Goal: Transaction & Acquisition: Subscribe to service/newsletter

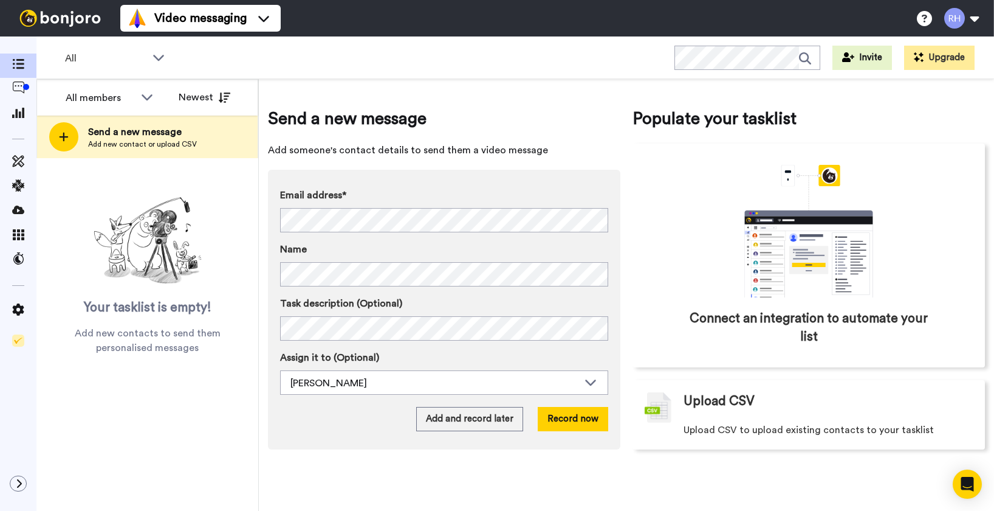
click at [472, 193] on label "Email address*" at bounding box center [444, 195] width 328 height 15
click at [359, 402] on div "Email address* No search result for ‘ victoria.watson@stjosephsreddish.org ’ Na…" at bounding box center [444, 310] width 353 height 280
click at [586, 425] on button "Record now" at bounding box center [573, 419] width 71 height 24
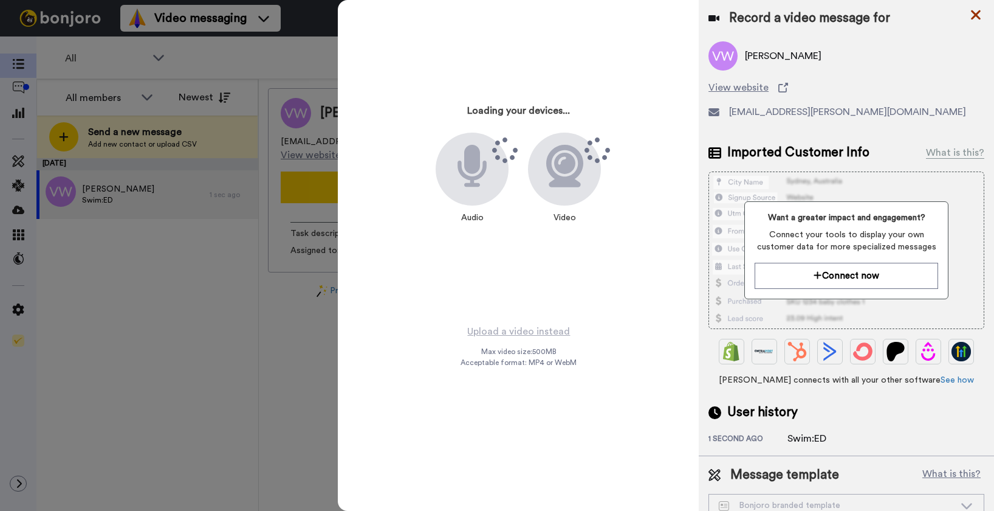
click at [977, 14] on icon at bounding box center [976, 15] width 10 height 10
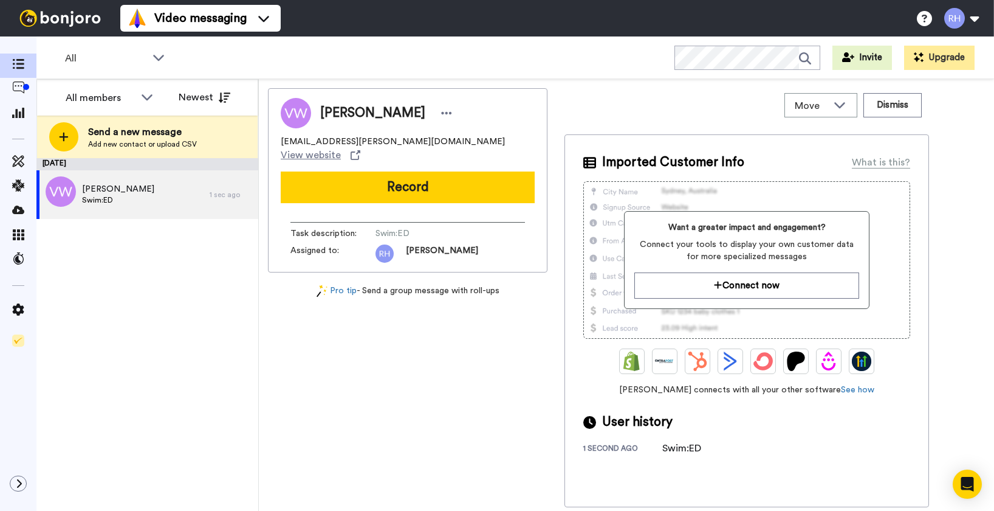
click at [446, 348] on div "Victoria Watson victoria.watson@stjosephsreddish.org View website Record Task d…" at bounding box center [408, 297] width 280 height 419
click at [24, 84] on div at bounding box center [26, 87] width 6 height 6
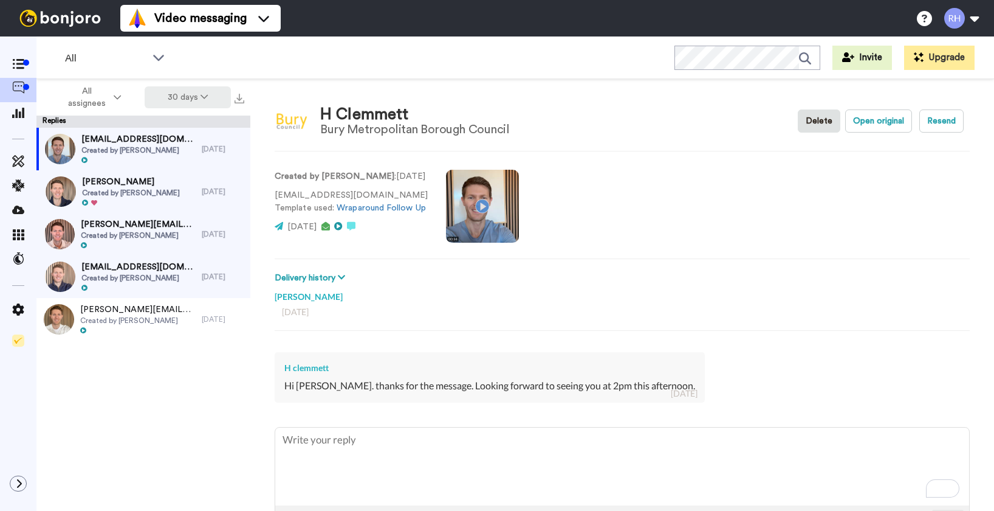
click at [186, 93] on button "30 days" at bounding box center [188, 97] width 87 height 22
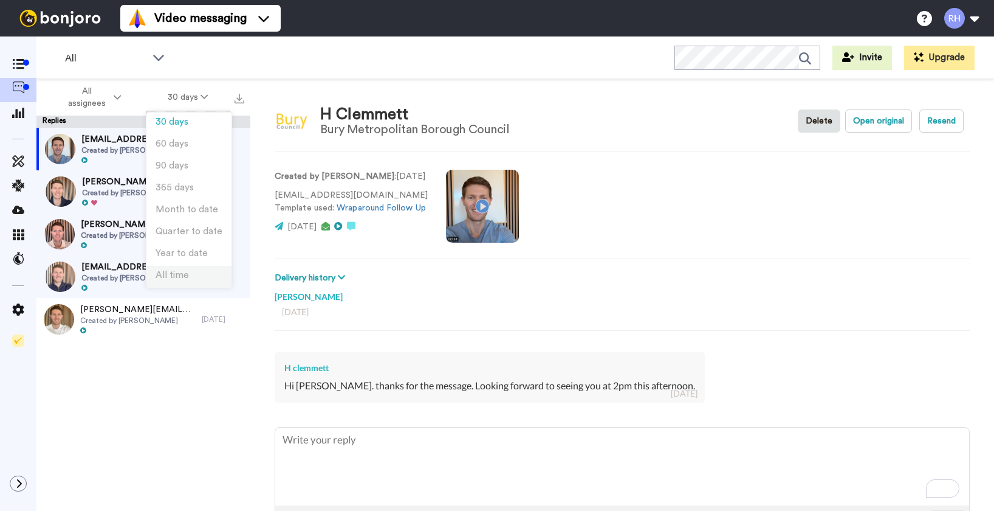
click at [202, 275] on li "All time" at bounding box center [188, 277] width 85 height 22
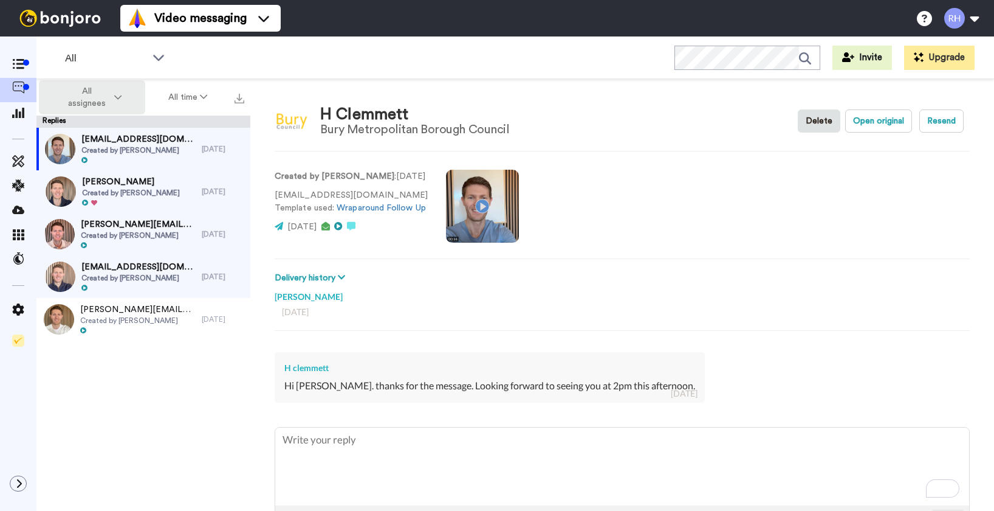
click at [95, 90] on span "All assignees" at bounding box center [87, 97] width 49 height 24
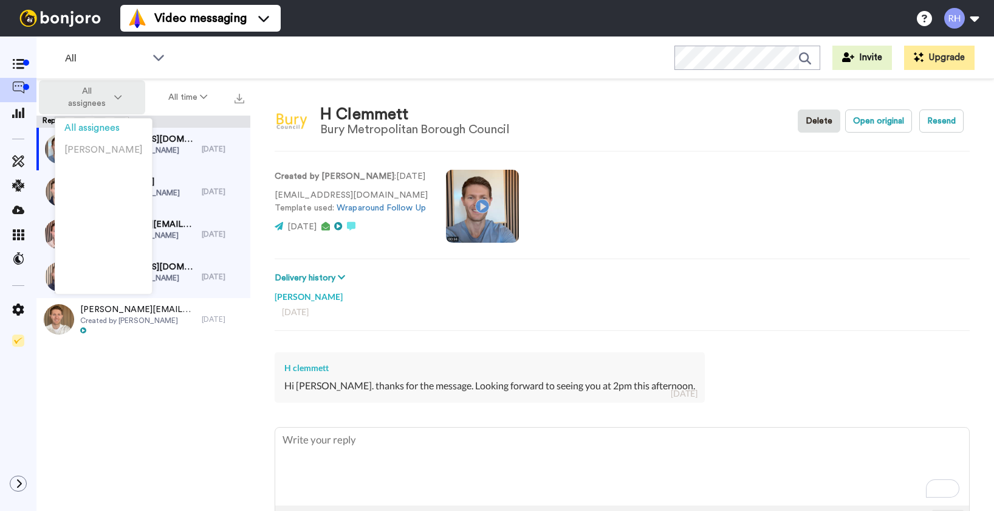
drag, startPoint x: 95, startPoint y: 90, endPoint x: 97, endPoint y: 101, distance: 11.1
click at [95, 90] on span "All assignees" at bounding box center [87, 97] width 49 height 24
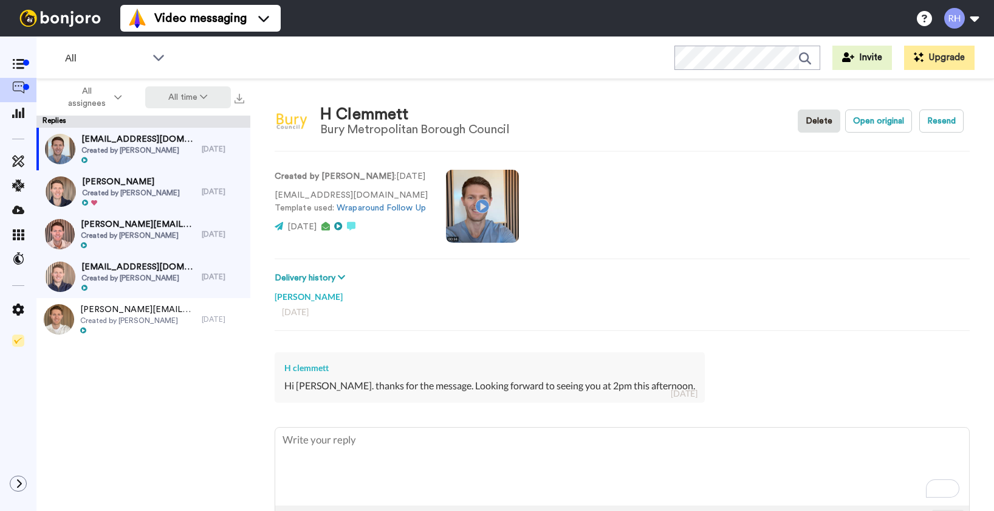
click at [192, 100] on button "All time" at bounding box center [188, 97] width 86 height 22
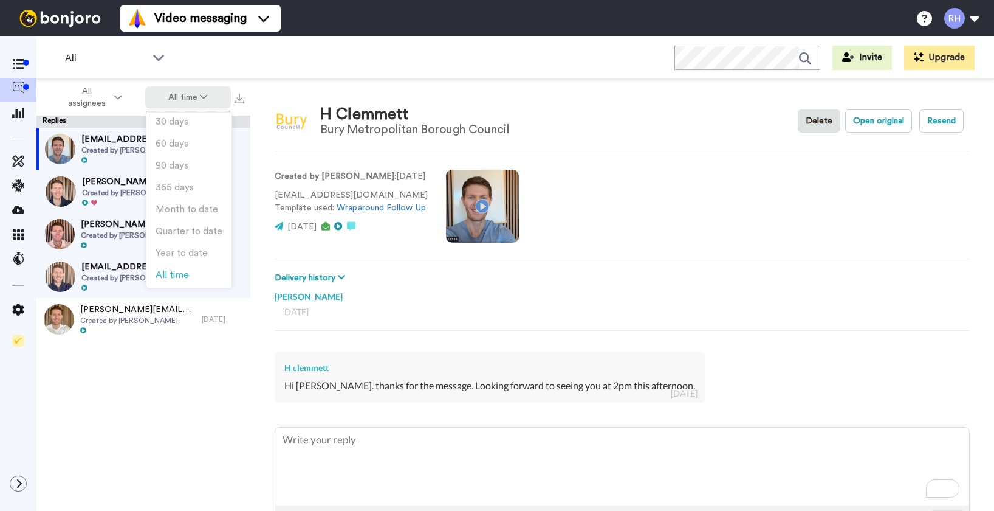
click at [194, 98] on button "All time" at bounding box center [188, 97] width 86 height 22
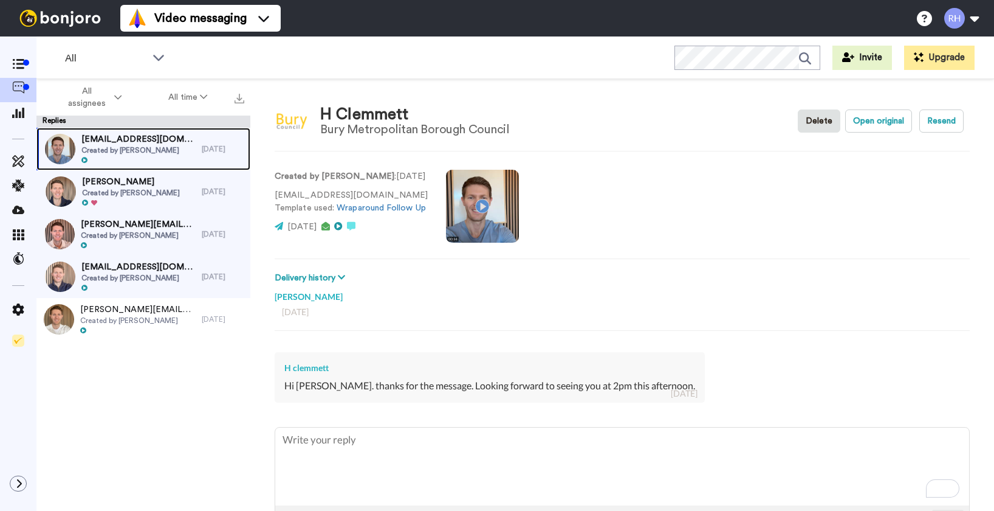
click at [131, 157] on div at bounding box center [138, 160] width 114 height 9
type textarea "x"
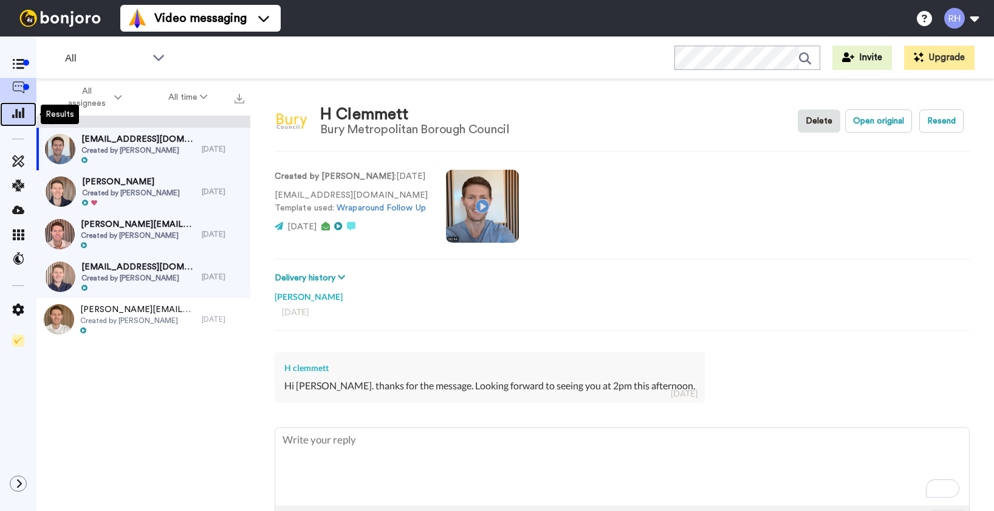
click at [16, 115] on icon at bounding box center [18, 112] width 12 height 11
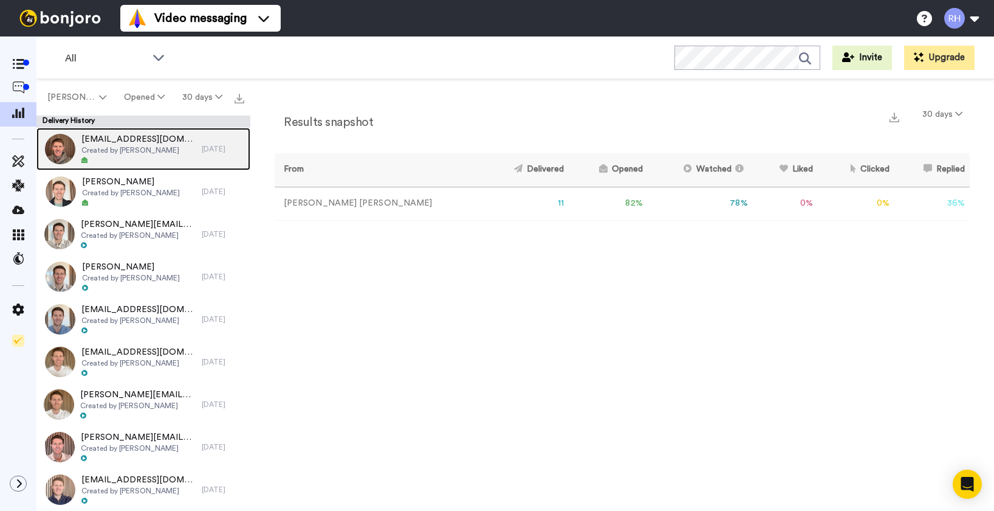
click at [163, 151] on span "Created by [PERSON_NAME]" at bounding box center [138, 150] width 114 height 10
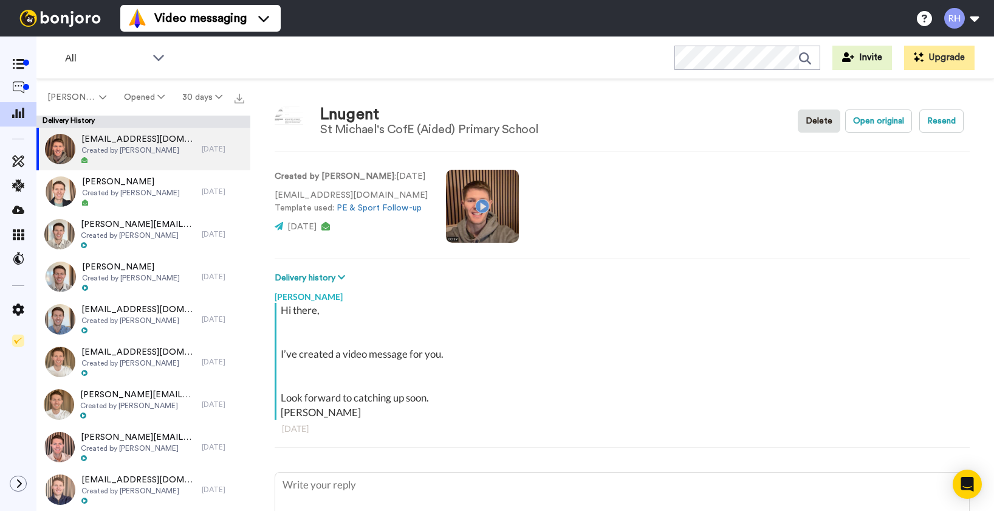
click at [471, 205] on video at bounding box center [482, 206] width 73 height 73
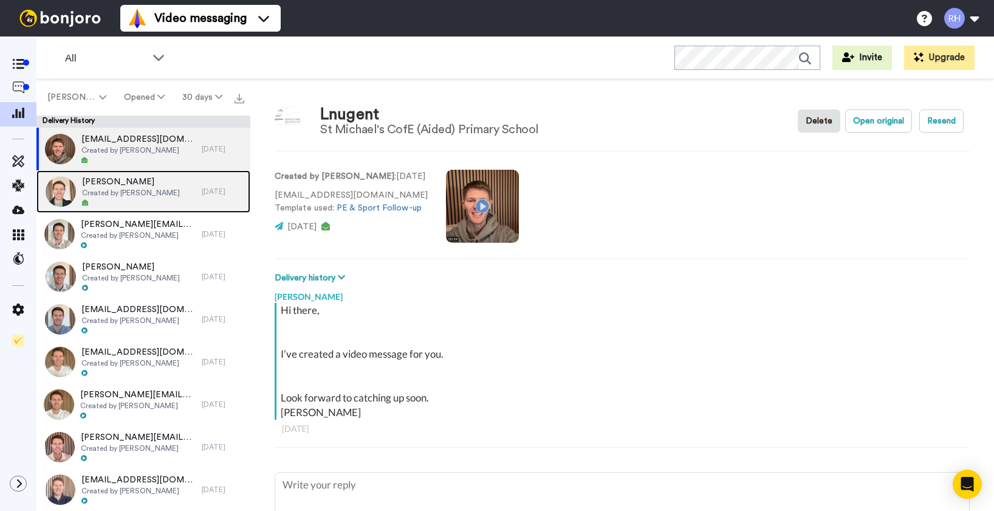
click at [168, 194] on div "Katie Created by Ryan Harris" at bounding box center [118, 191] width 165 height 43
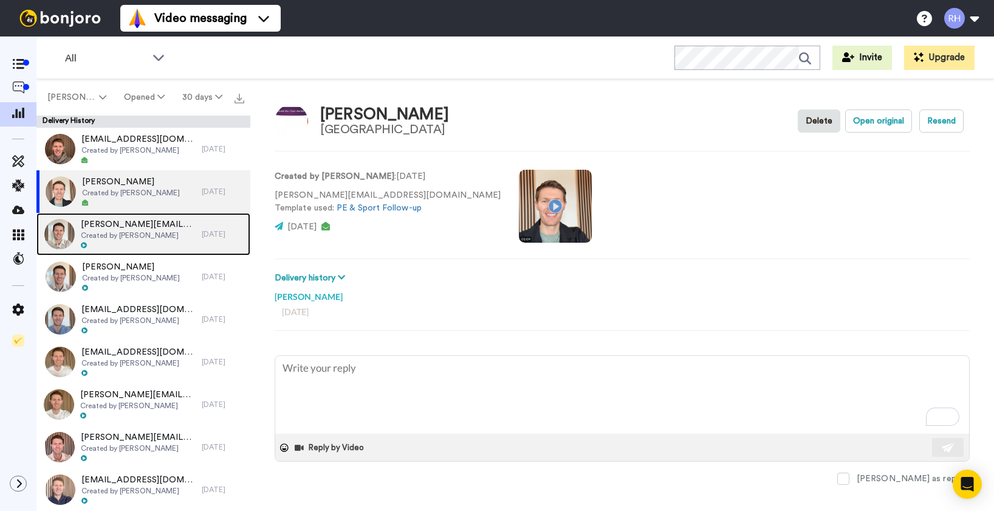
click at [187, 230] on span "Created by [PERSON_NAME]" at bounding box center [138, 235] width 115 height 10
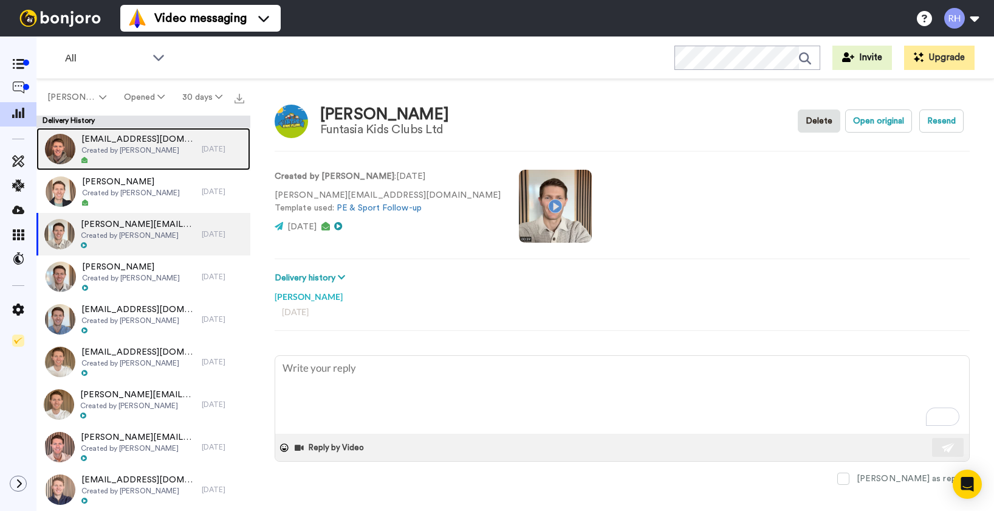
click at [127, 151] on span "Created by Ryan Harris" at bounding box center [138, 150] width 114 height 10
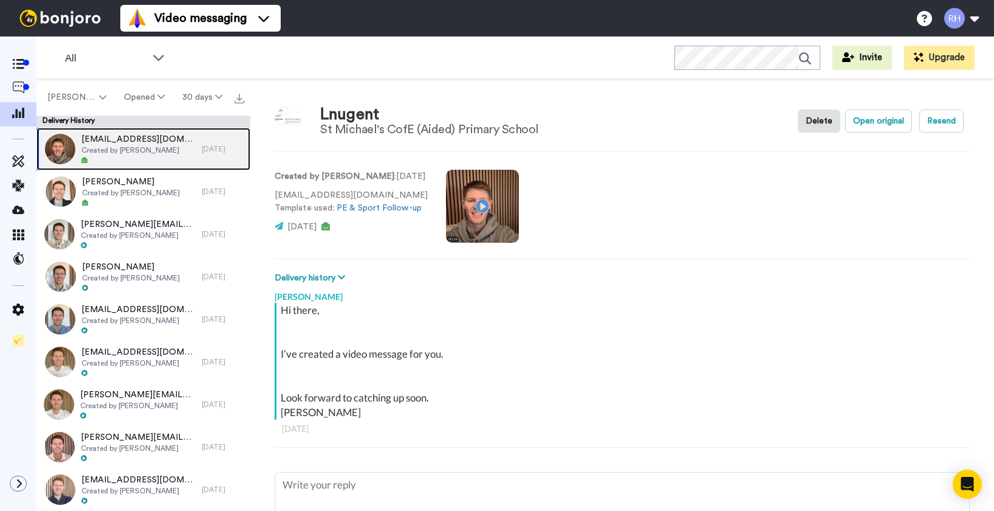
type textarea "x"
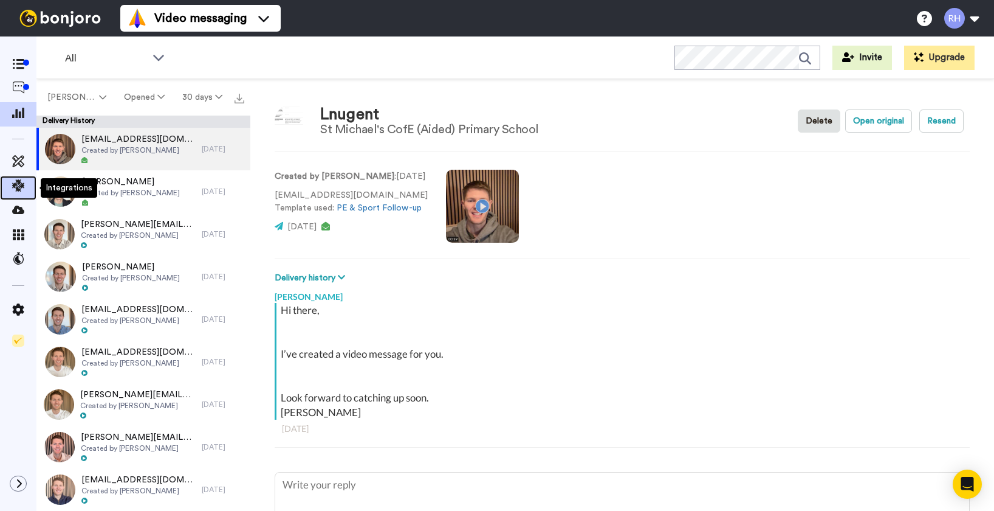
click at [18, 182] on icon at bounding box center [18, 185] width 12 height 12
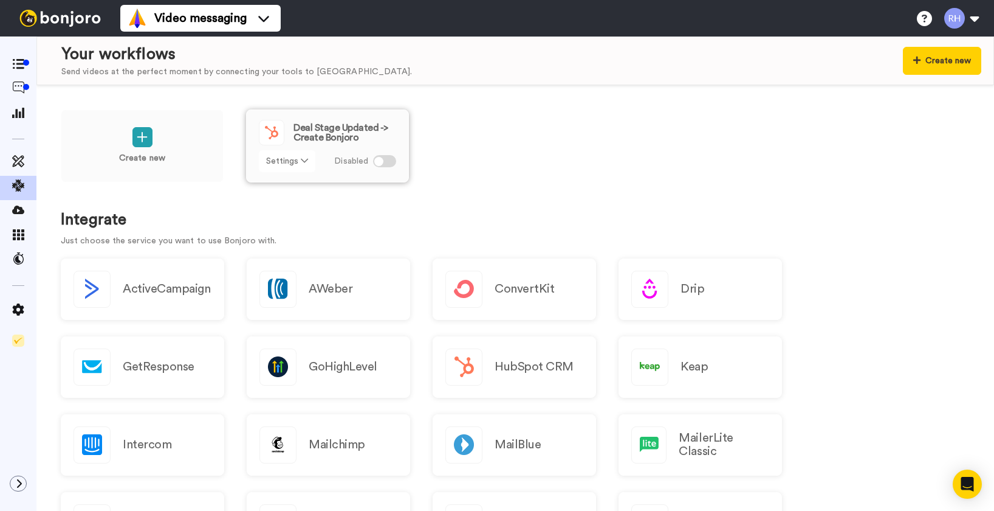
click at [297, 161] on button "Settings" at bounding box center [287, 161] width 57 height 22
click at [481, 168] on div "Create new Deal Stage Updated -> Create Bonjoro Settings Disabled" at bounding box center [515, 153] width 909 height 89
click at [20, 92] on icon at bounding box center [18, 87] width 12 height 12
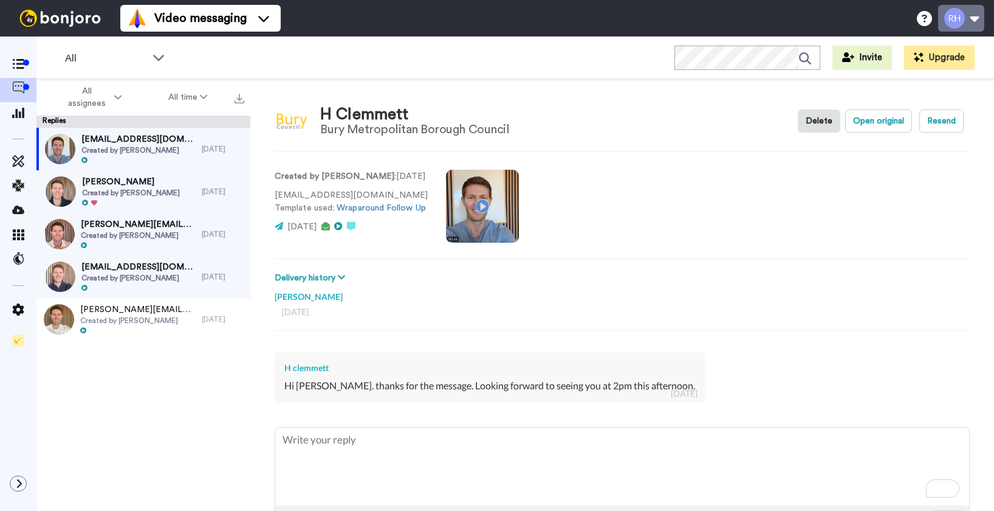
click at [968, 27] on button at bounding box center [961, 18] width 46 height 27
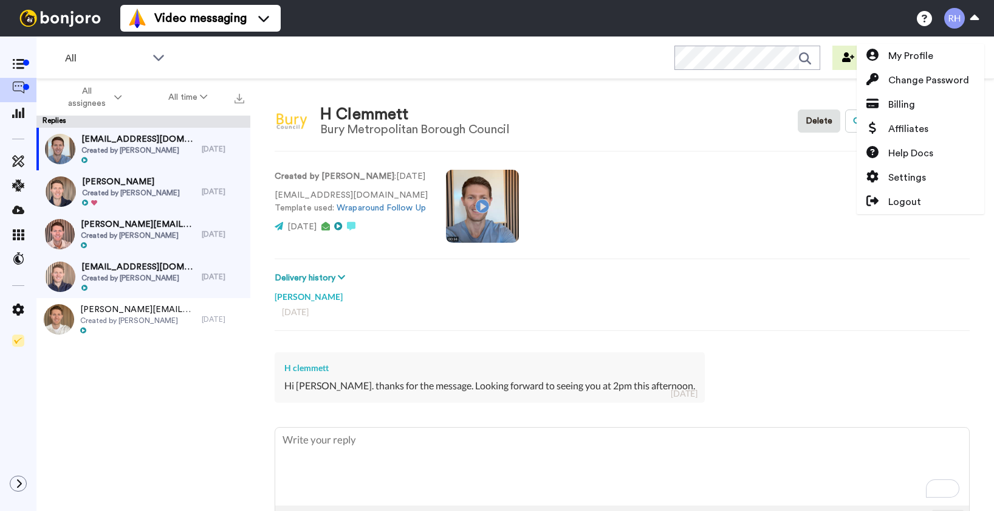
click at [775, 89] on div "H Clemmett Bury Metropolitan Borough Council Delete Open original Resend Create…" at bounding box center [622, 316] width 744 height 474
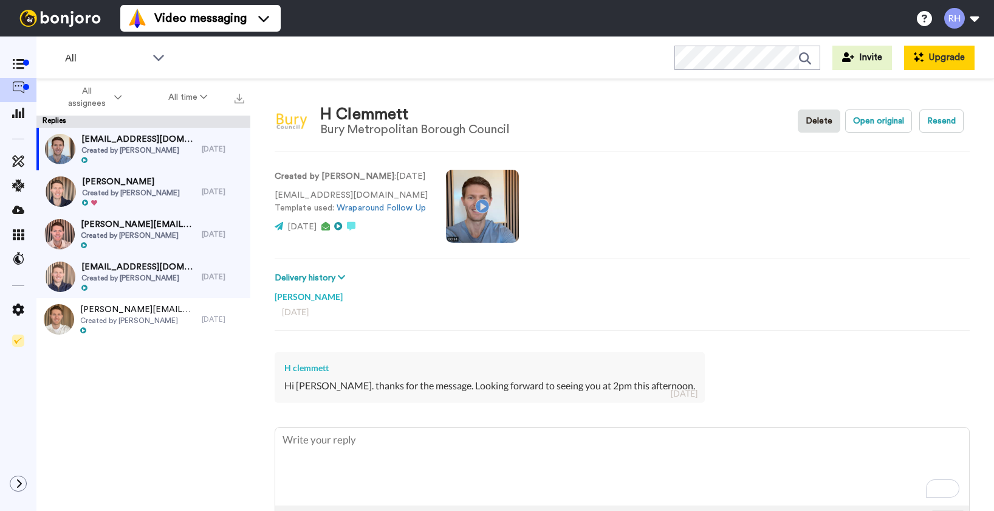
click at [948, 61] on button "Upgrade" at bounding box center [939, 58] width 71 height 24
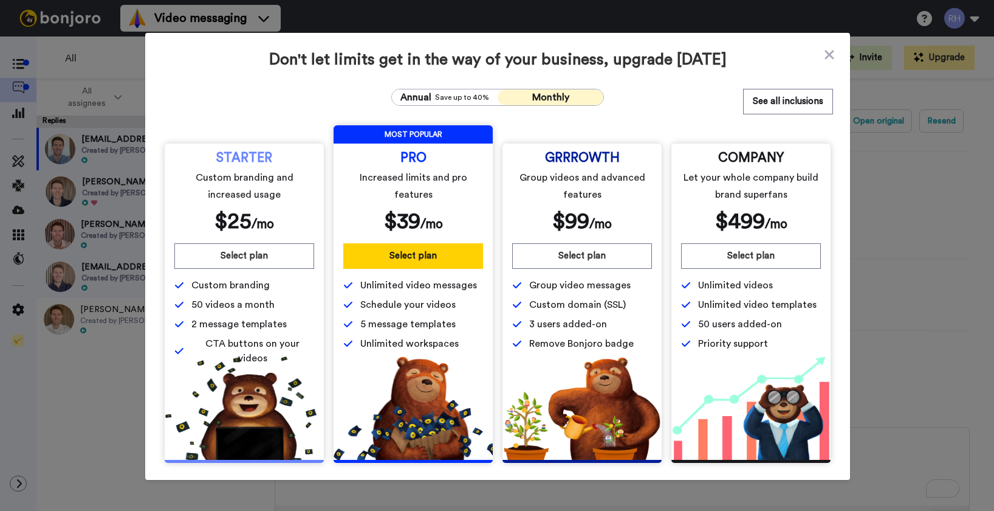
type textarea "x"
click at [430, 254] on button "Select plan" at bounding box center [413, 256] width 140 height 26
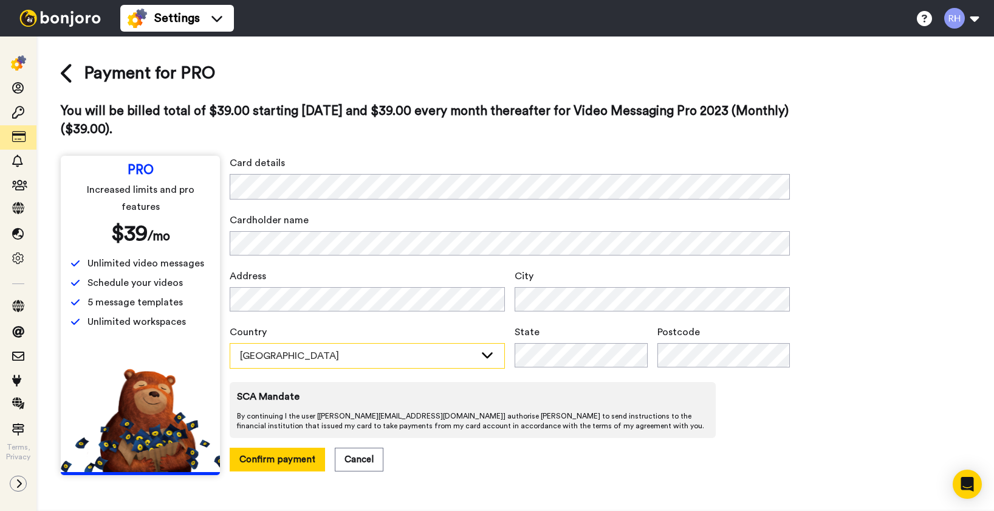
click at [405, 343] on div "[GEOGRAPHIC_DATA]" at bounding box center [367, 356] width 275 height 26
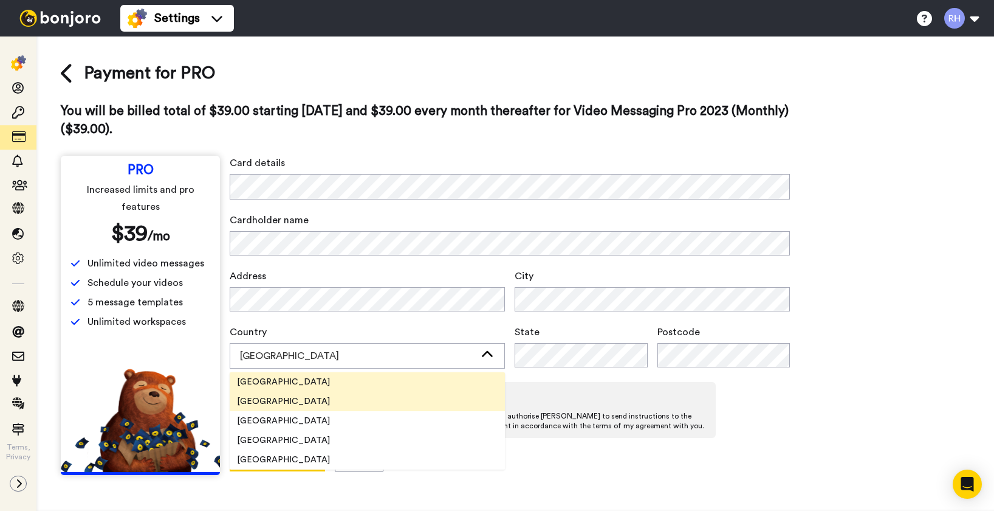
click at [335, 401] on li "United Kingdom" at bounding box center [367, 400] width 275 height 19
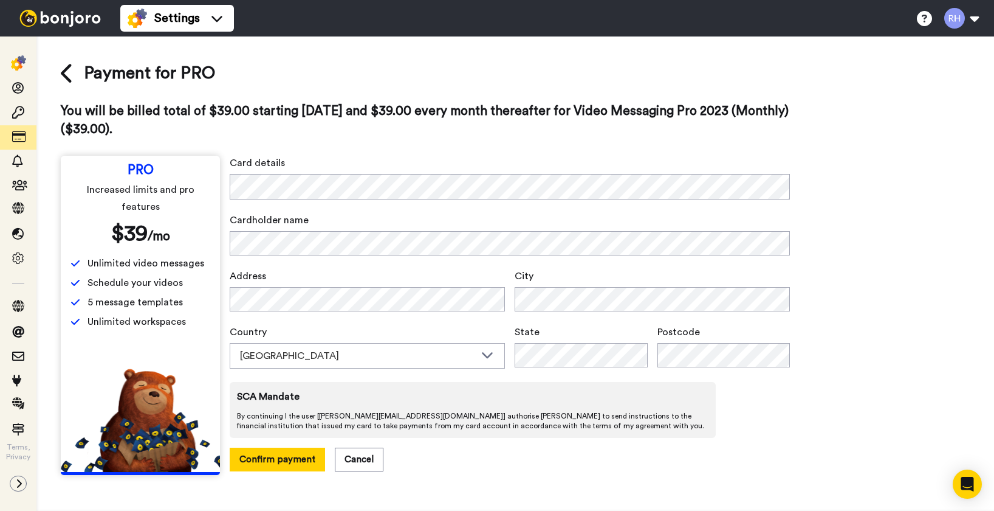
click at [853, 339] on div "Payment for PRO You will be billed total of $39.00 starting today and $39.00 ev…" at bounding box center [515, 268] width 909 height 414
drag, startPoint x: 622, startPoint y: 338, endPoint x: 616, endPoint y: 341, distance: 6.3
click at [621, 339] on span "State" at bounding box center [581, 332] width 133 height 15
click at [850, 336] on div "Payment for PRO You will be billed total of $39.00 starting today and $39.00 ev…" at bounding box center [515, 268] width 909 height 414
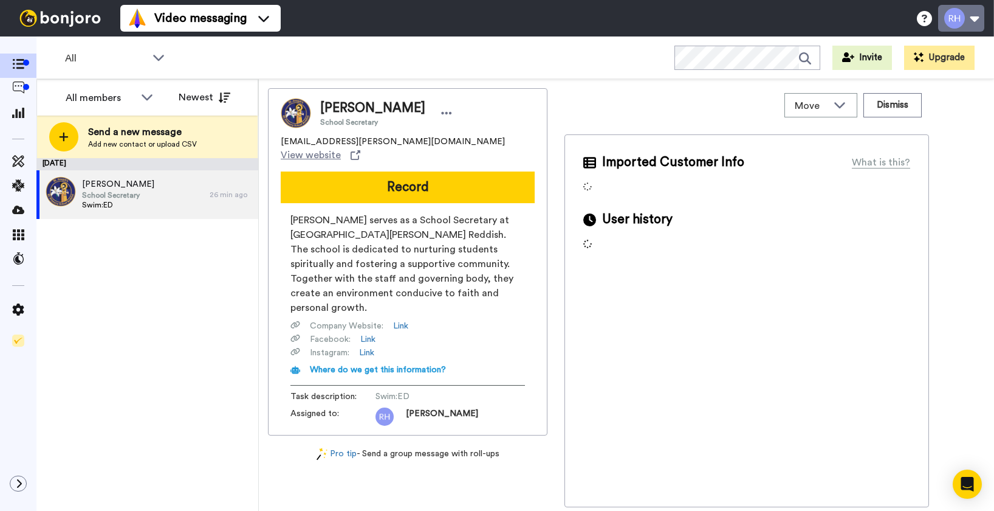
click at [974, 26] on button at bounding box center [961, 18] width 46 height 27
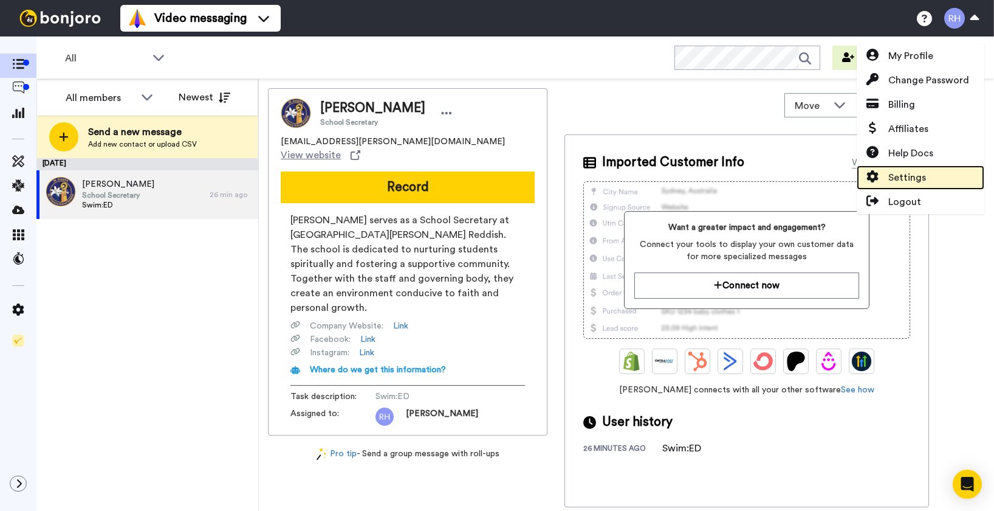
click at [923, 182] on span "Settings" at bounding box center [908, 177] width 38 height 15
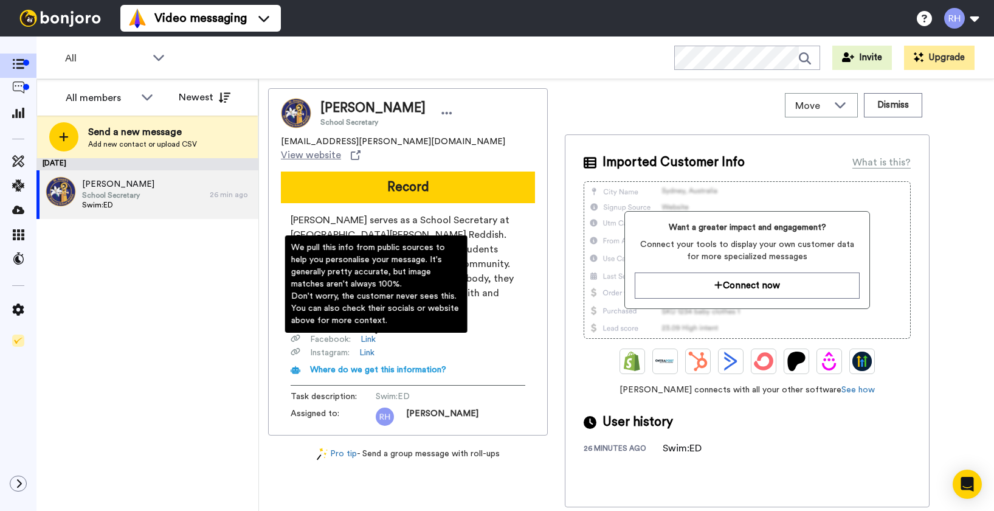
click at [435, 365] on span "Where do we get this information?" at bounding box center [378, 369] width 136 height 9
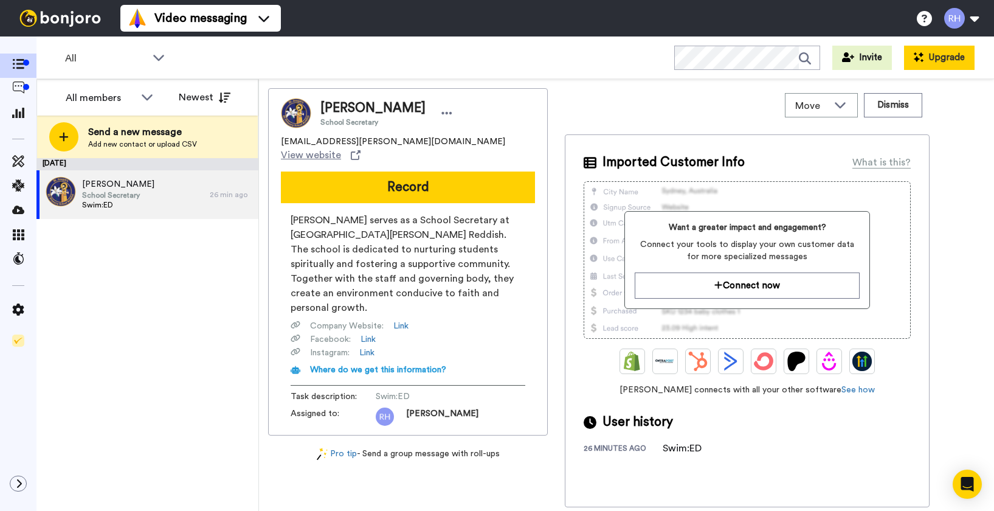
click at [962, 58] on button "Upgrade" at bounding box center [939, 58] width 71 height 24
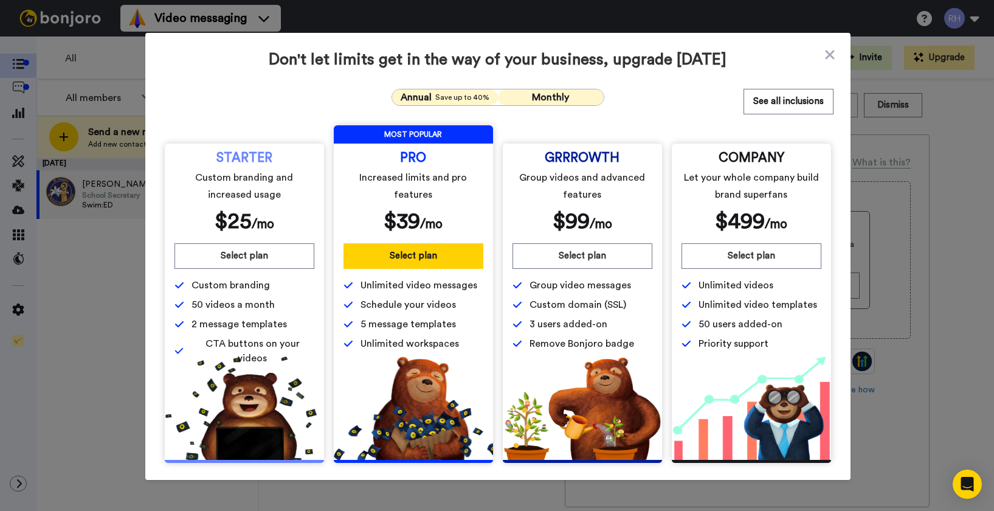
click at [459, 95] on span "Save up to 40%" at bounding box center [462, 97] width 54 height 10
click at [537, 102] on span "Monthly" at bounding box center [550, 97] width 37 height 10
click at [442, 96] on span "Save up to 40%" at bounding box center [462, 97] width 54 height 10
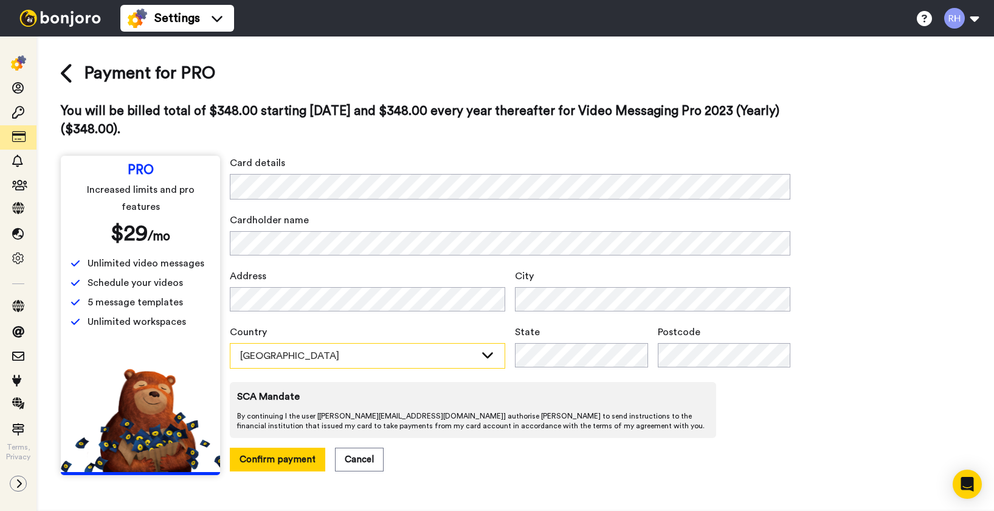
click at [278, 356] on div "Australia" at bounding box center [357, 355] width 235 height 15
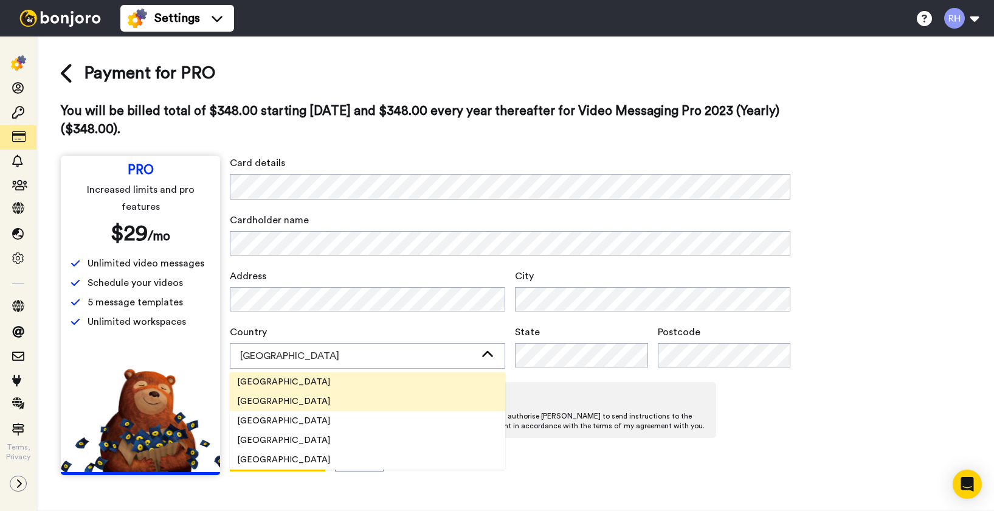
click at [294, 403] on span "United Kingdom" at bounding box center [284, 401] width 108 height 12
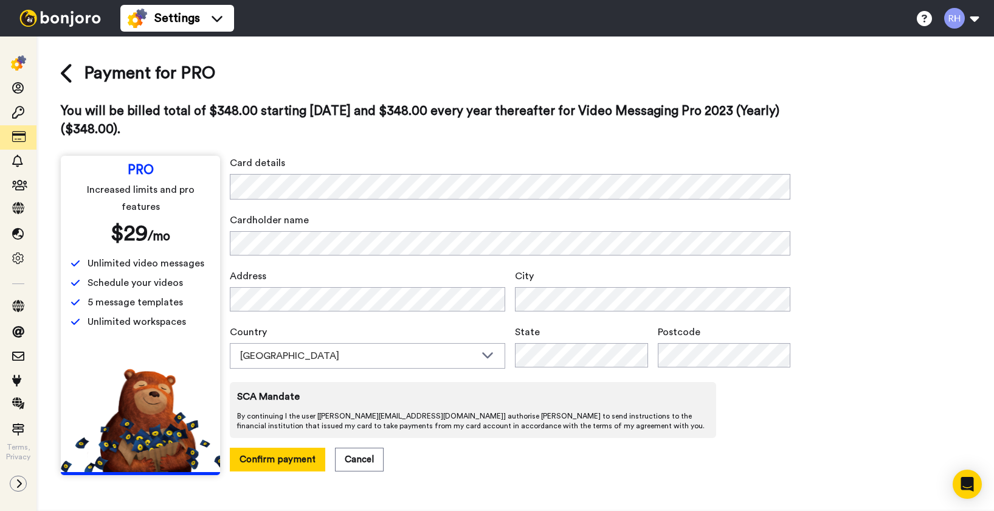
click at [852, 399] on div "Payment for PRO You will be billed total of $348.00 starting today and $348.00 …" at bounding box center [515, 268] width 909 height 414
click at [543, 219] on span "Cardholder name" at bounding box center [510, 220] width 560 height 15
click at [834, 305] on div "Payment for PRO You will be billed total of $348.00 starting today and $348.00 …" at bounding box center [515, 268] width 909 height 414
click at [828, 309] on div "Payment for PRO You will be billed total of $348.00 starting today and $348.00 …" at bounding box center [515, 268] width 909 height 414
click at [276, 451] on button "Confirm payment" at bounding box center [277, 459] width 95 height 24
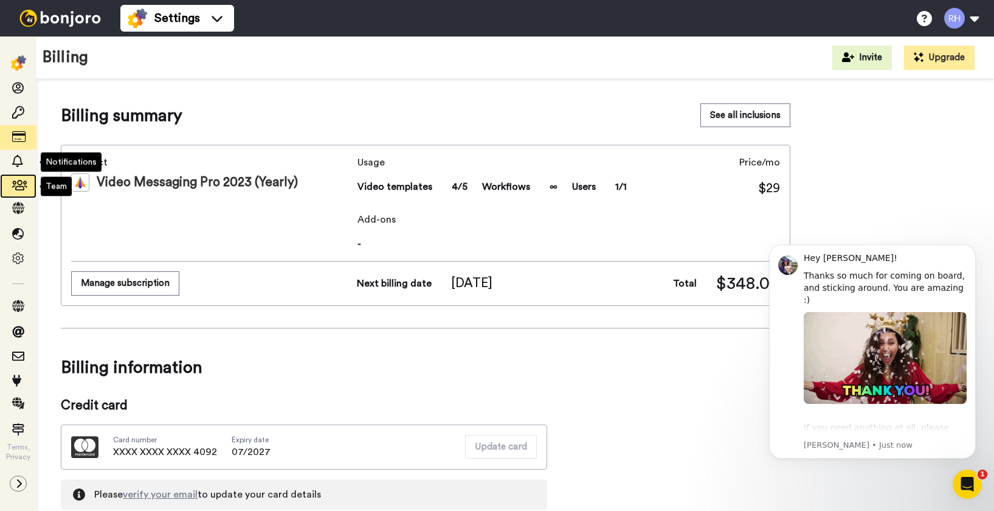
click at [19, 187] on icon at bounding box center [18, 185] width 12 height 12
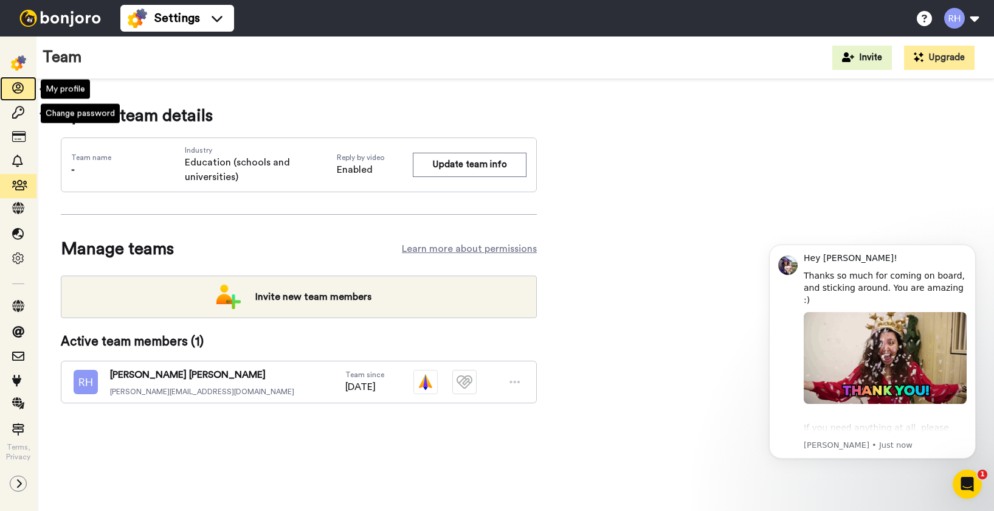
click at [13, 94] on icon at bounding box center [18, 88] width 12 height 12
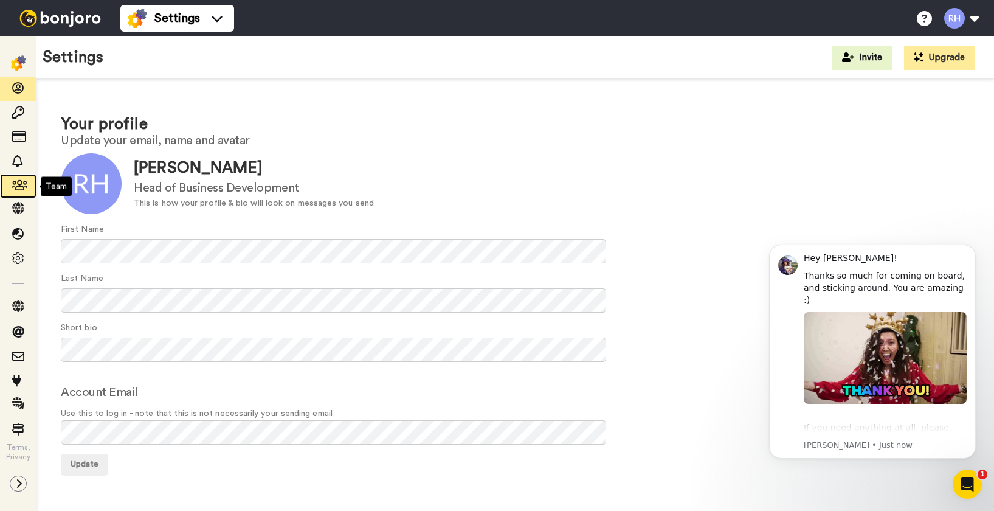
click at [18, 187] on icon at bounding box center [18, 185] width 12 height 12
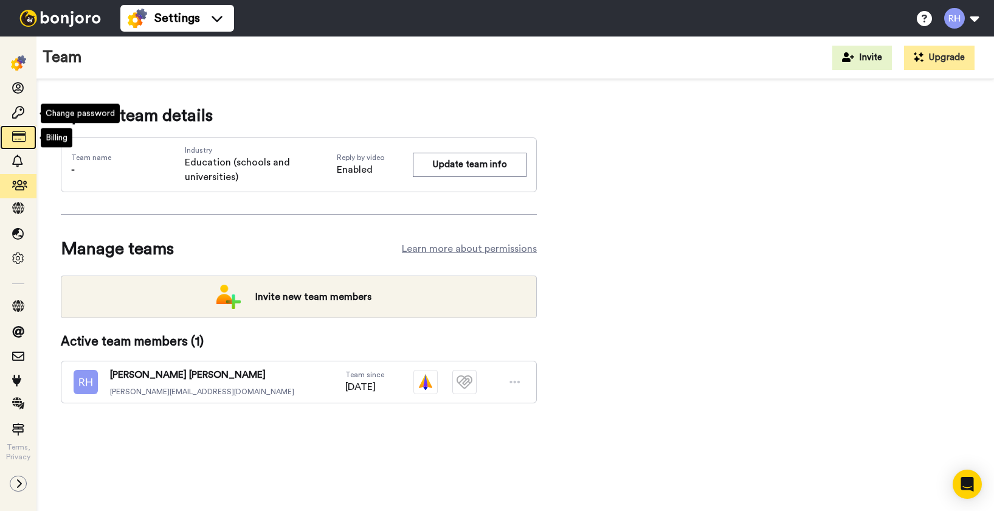
click at [20, 134] on icon at bounding box center [18, 137] width 12 height 12
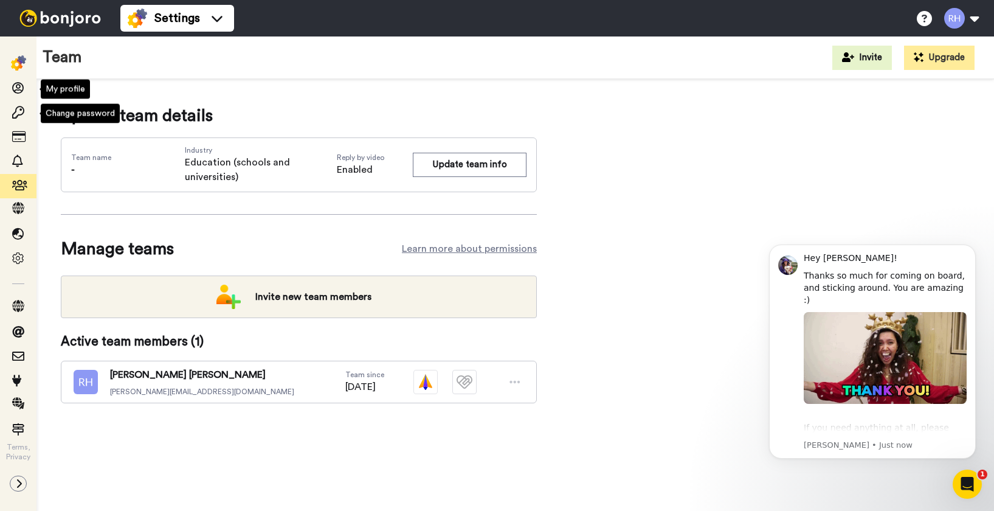
drag, startPoint x: 61, startPoint y: 31, endPoint x: 64, endPoint y: 25, distance: 6.8
click at [61, 30] on div at bounding box center [60, 18] width 120 height 36
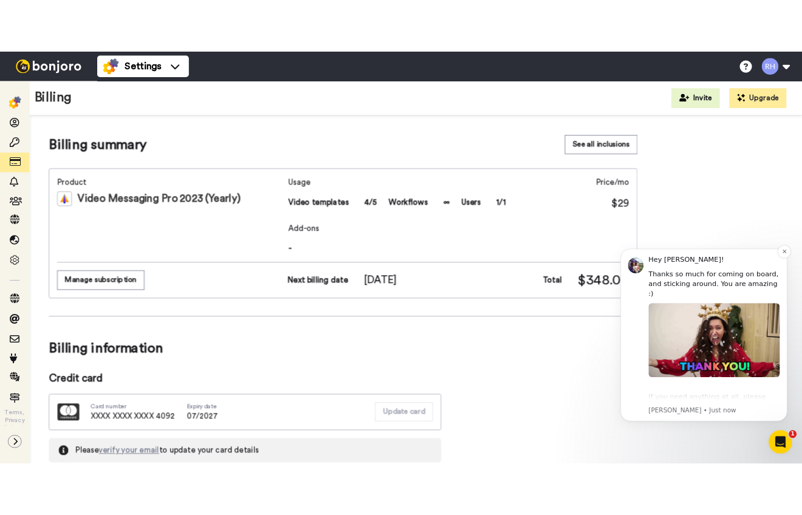
scroll to position [22, 0]
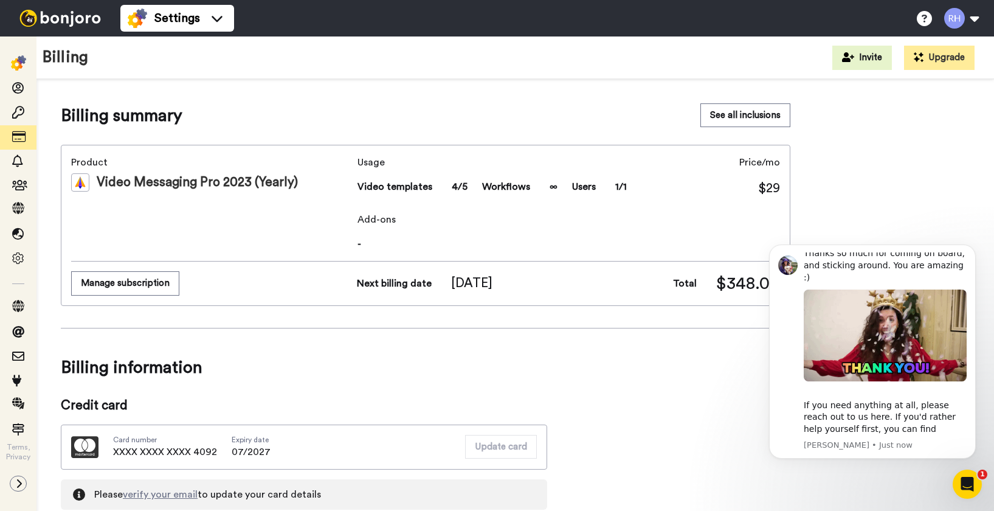
click at [678, 402] on div "Billing summary See all inclusions Product Video Messaging Pro 2023 (Yearly) Us…" at bounding box center [425, 489] width 729 height 772
click at [887, 221] on div "Billing summary See all inclusions Product Video Messaging Pro 2023 (Yearly) Us…" at bounding box center [515, 489] width 909 height 772
click at [969, 247] on icon "Dismiss notification" at bounding box center [972, 247] width 7 height 7
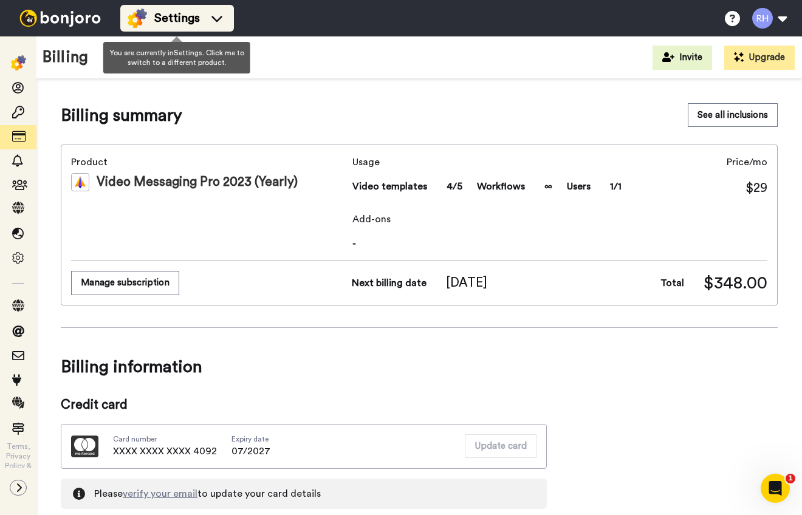
click at [140, 5] on li "Settings" at bounding box center [177, 18] width 114 height 27
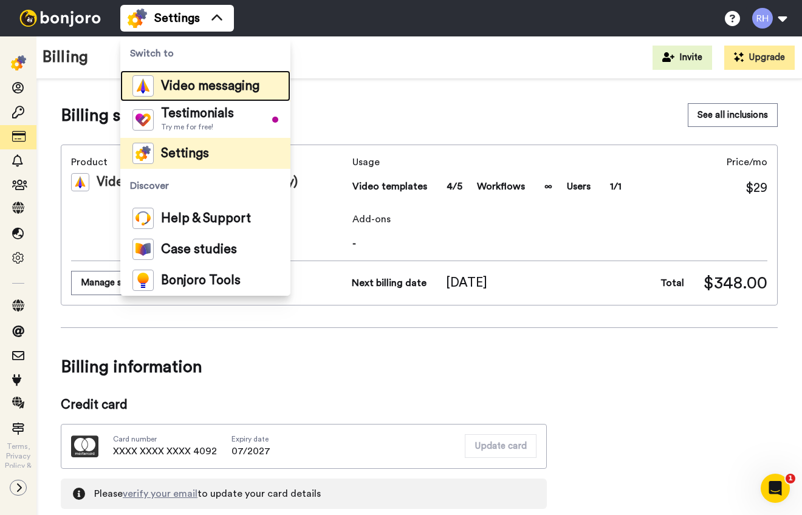
click at [227, 85] on span "Video messaging" at bounding box center [210, 86] width 98 height 12
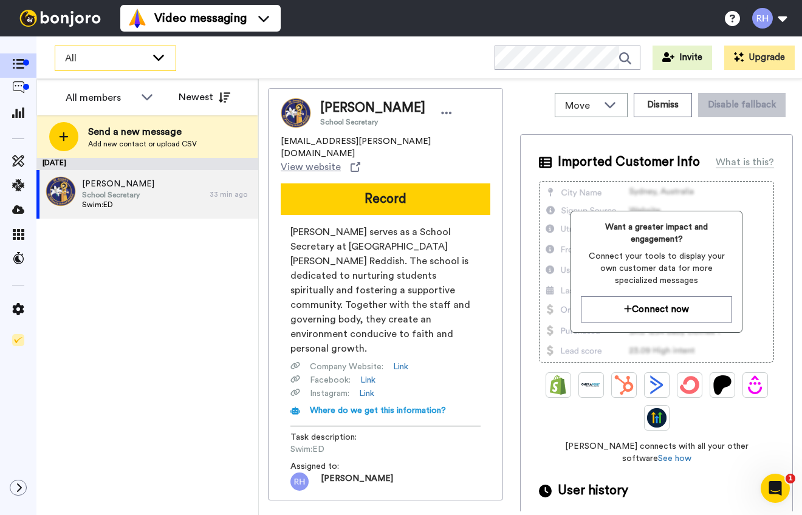
click at [67, 64] on span "All" at bounding box center [105, 58] width 81 height 15
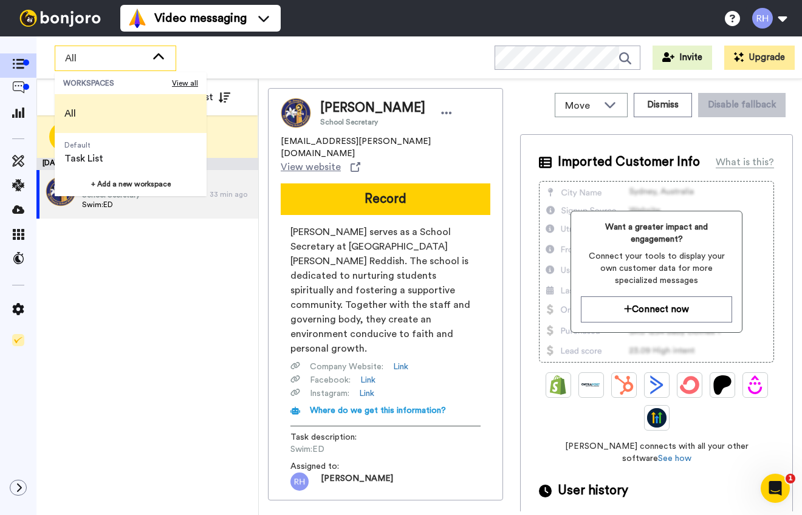
click at [70, 63] on span "All" at bounding box center [105, 58] width 81 height 15
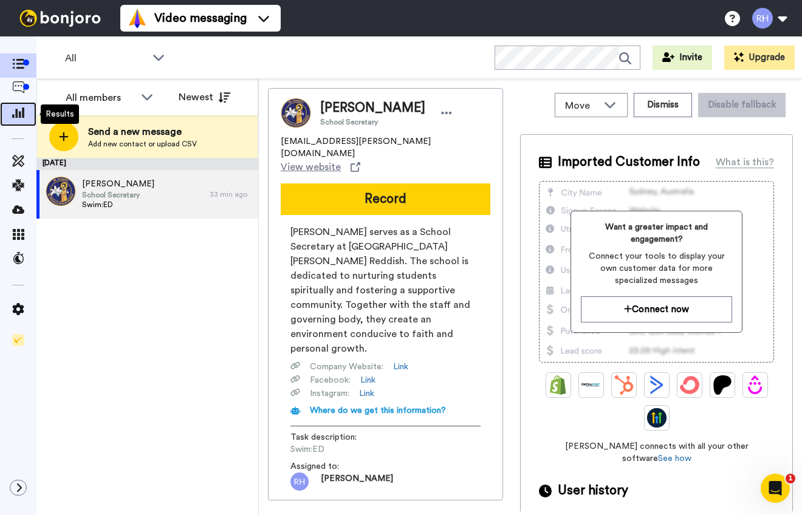
click at [27, 112] on span at bounding box center [18, 114] width 36 height 12
